Goal: Find specific page/section: Find specific page/section

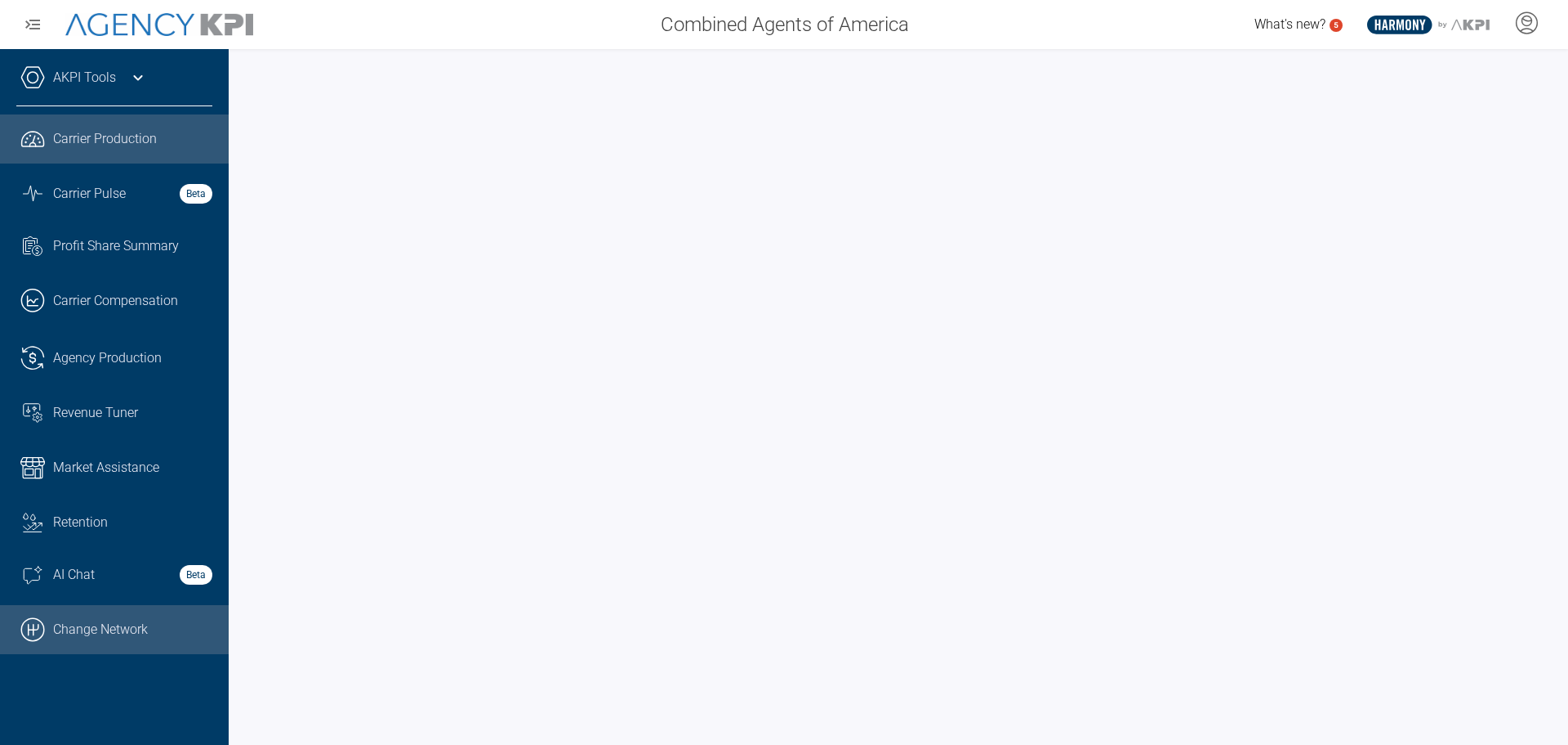
click at [112, 621] on link ".cls-1{fill:none;stroke:#000;stroke-linecap:round;stroke-linejoin:round;stroke-…" at bounding box center [114, 629] width 228 height 49
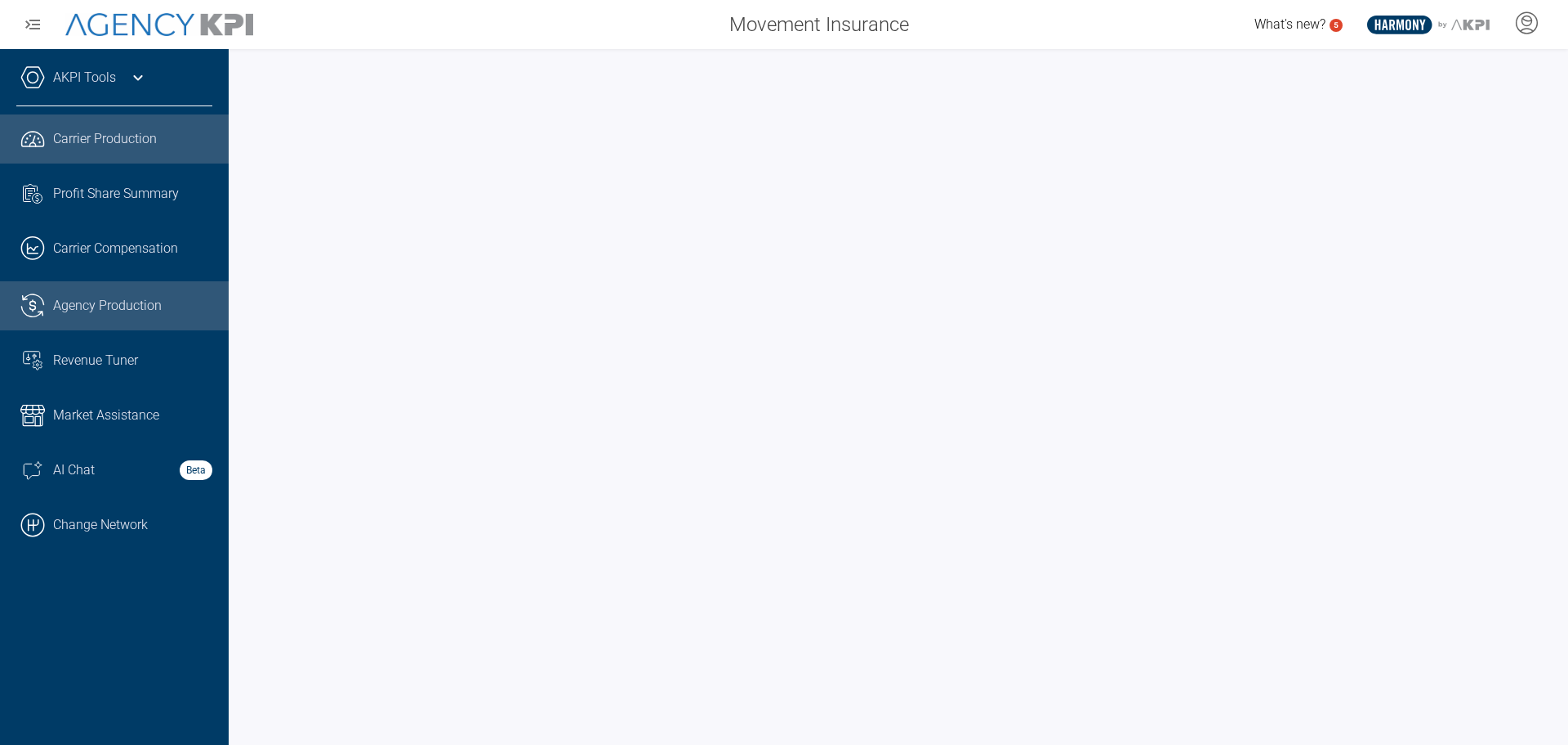
click at [105, 302] on span "Agency Production" at bounding box center [107, 306] width 109 height 19
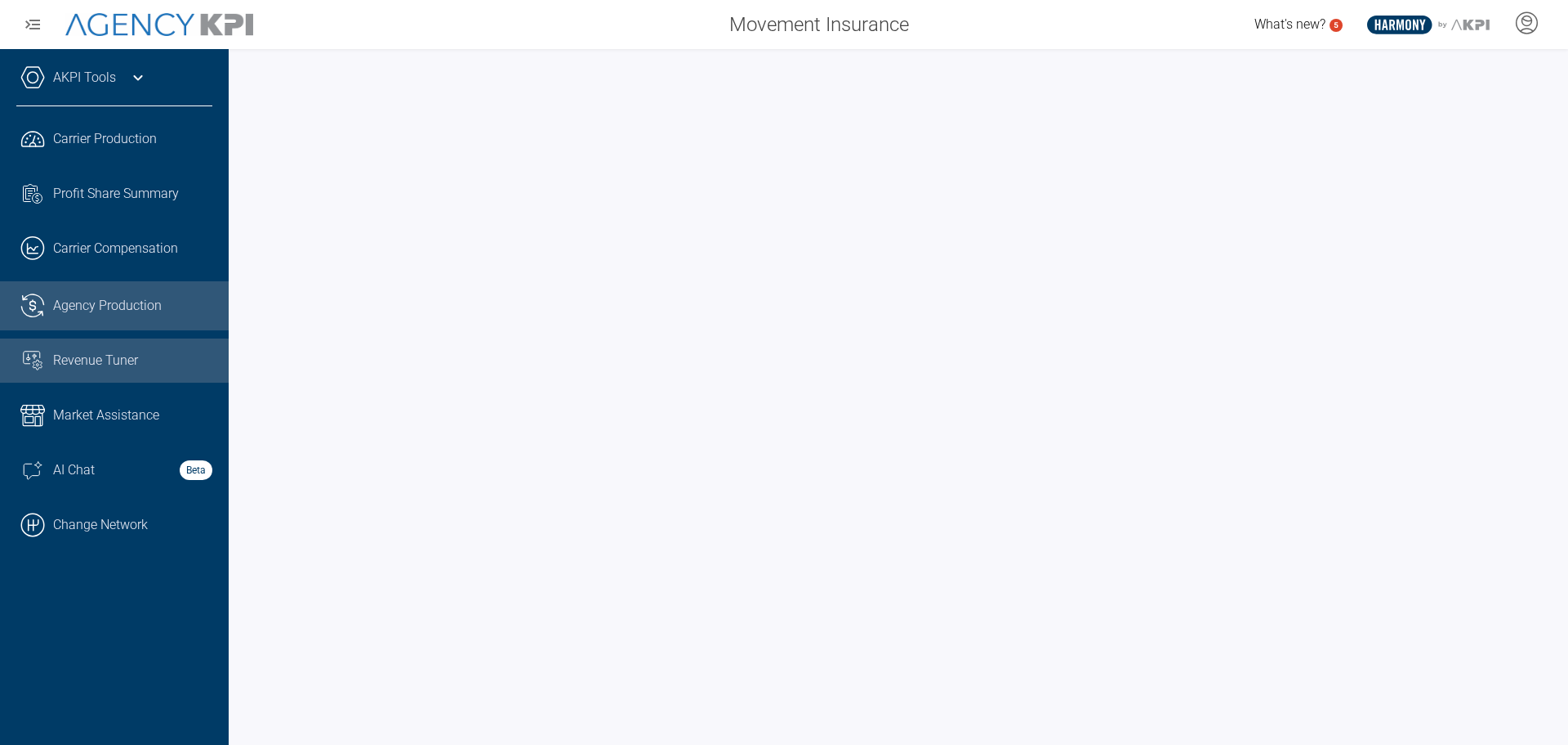
click at [100, 353] on span "Revenue Tuner" at bounding box center [95, 360] width 85 height 19
click at [79, 422] on span "Market Assistance" at bounding box center [106, 415] width 106 height 19
click at [102, 78] on link "AKPI Tools" at bounding box center [84, 77] width 63 height 19
click at [91, 306] on span "Agency Production" at bounding box center [107, 306] width 109 height 19
